Goal: Use online tool/utility: Use online tool/utility

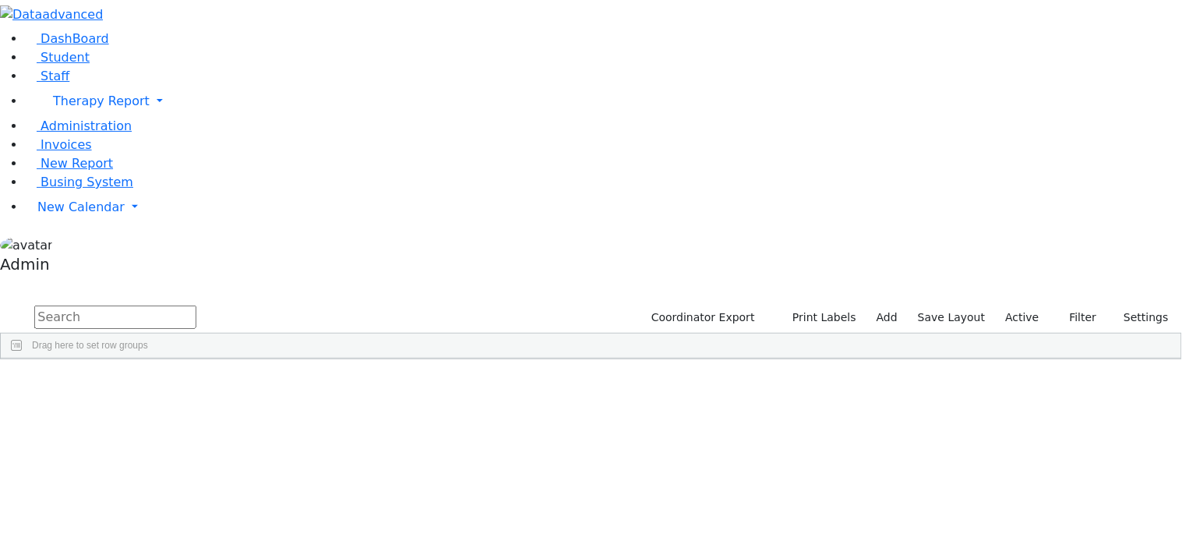
click at [196, 305] on input "text" at bounding box center [115, 316] width 162 height 23
click at [823, 305] on button "Print Labels" at bounding box center [818, 317] width 89 height 24
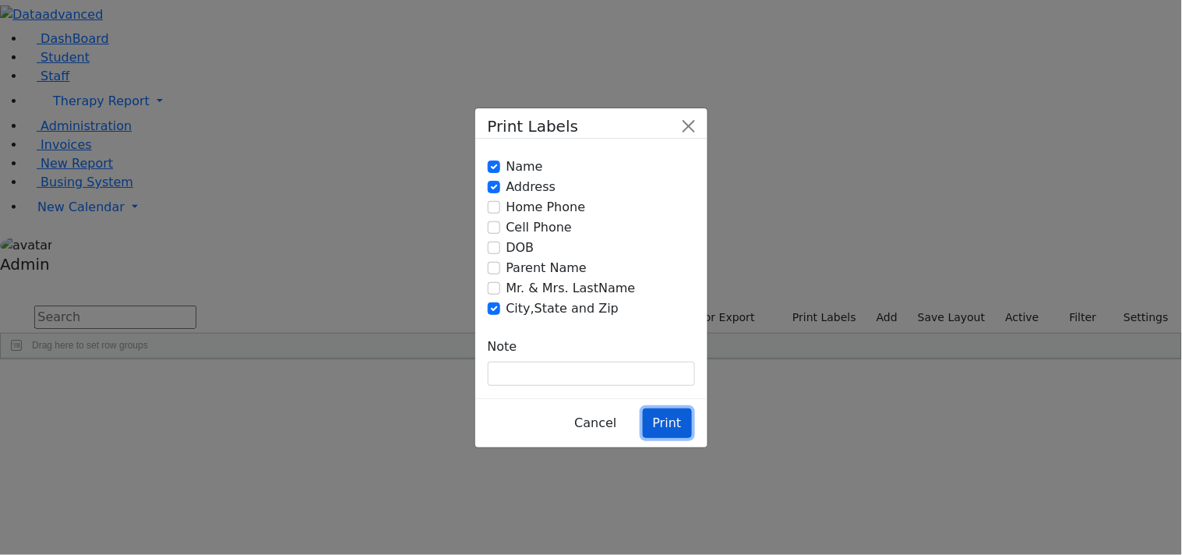
click at [665, 408] on button "Print" at bounding box center [667, 423] width 49 height 30
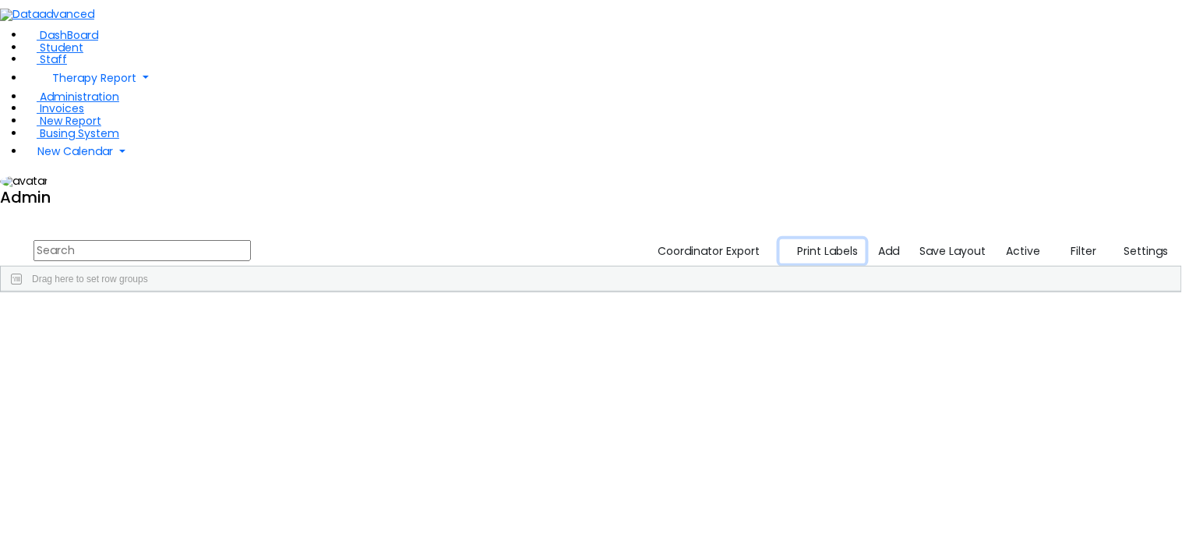
click at [847, 239] on button "Print Labels" at bounding box center [823, 251] width 86 height 24
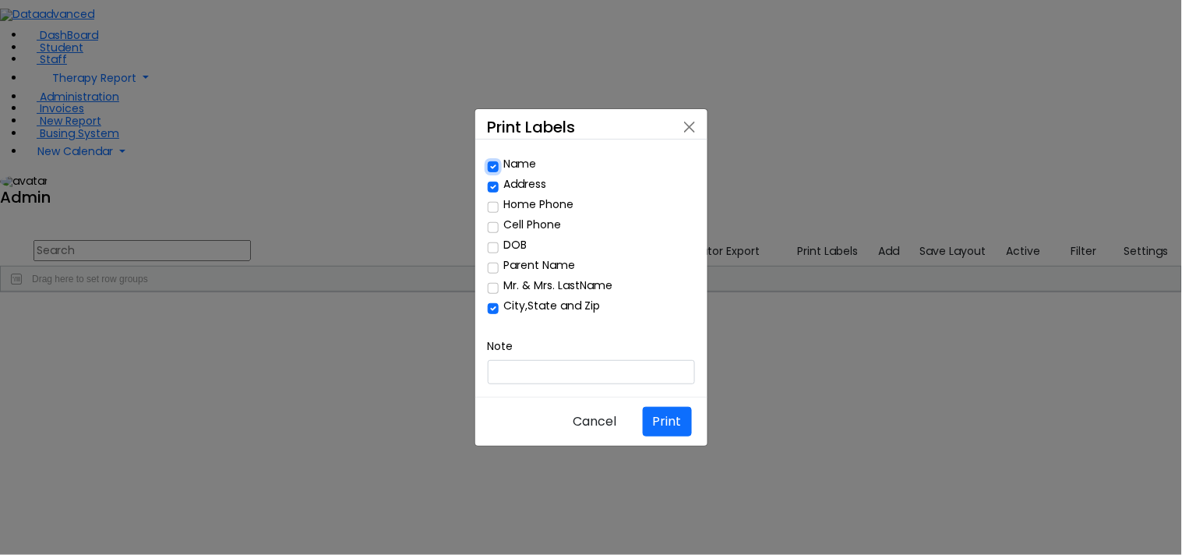
click at [492, 172] on input "Name" at bounding box center [493, 166] width 11 height 11
checkbox input "false"
click at [494, 288] on input "Mr. & Mrs. LastName" at bounding box center [493, 288] width 11 height 11
checkbox input "true"
click at [676, 407] on button "Print" at bounding box center [667, 422] width 49 height 30
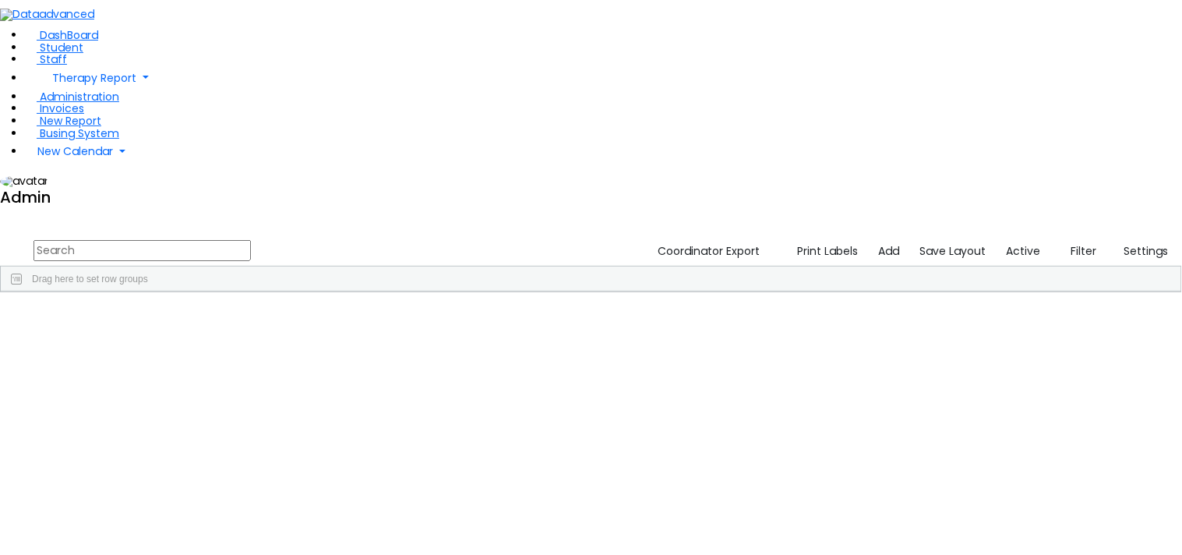
click at [518, 0] on div at bounding box center [591, 0] width 1182 height 0
